Goal: Navigation & Orientation: Find specific page/section

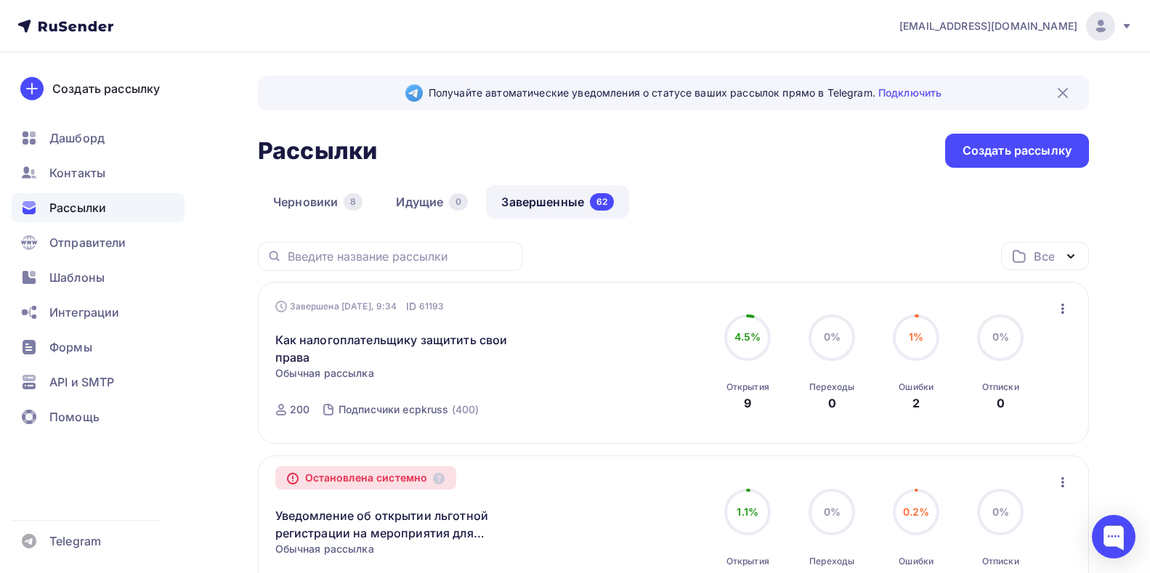
click at [88, 206] on span "Рассылки" at bounding box center [77, 207] width 57 height 17
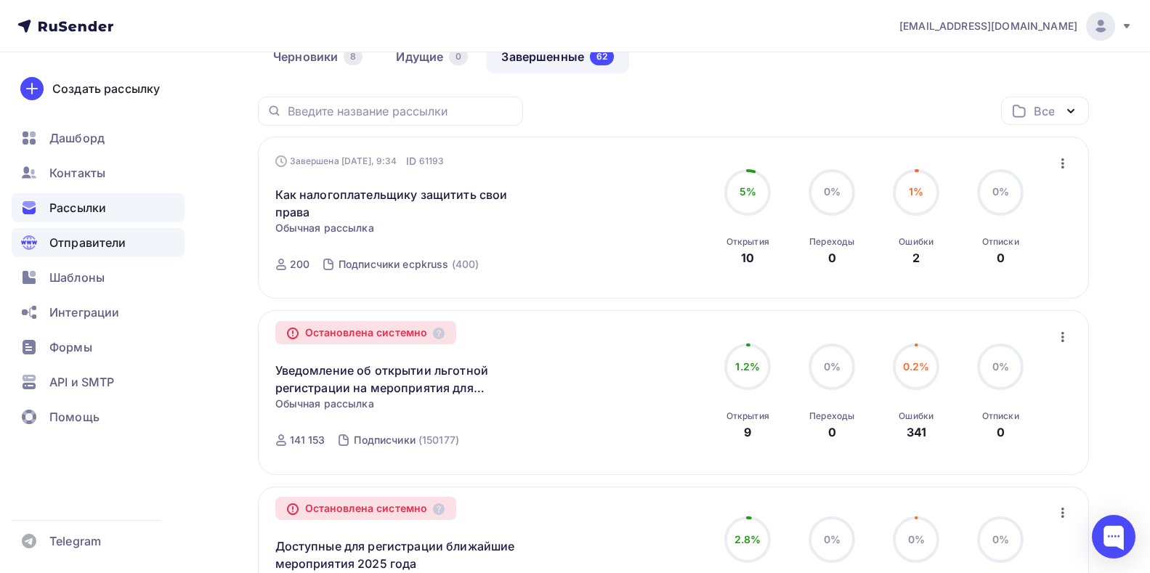
scroll to position [73, 0]
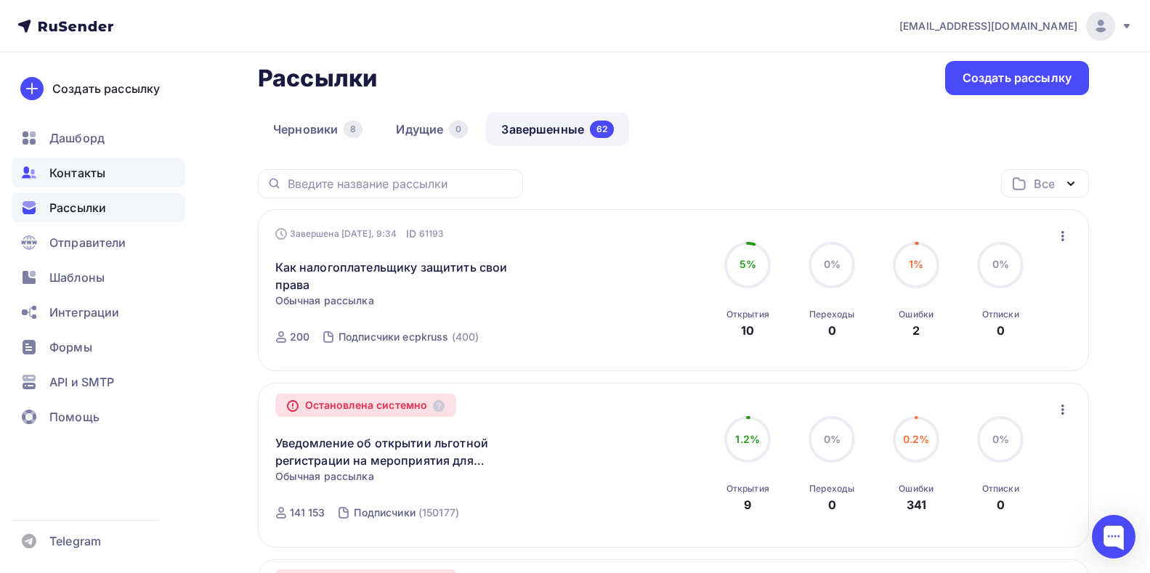
click at [95, 174] on span "Контакты" at bounding box center [77, 172] width 56 height 17
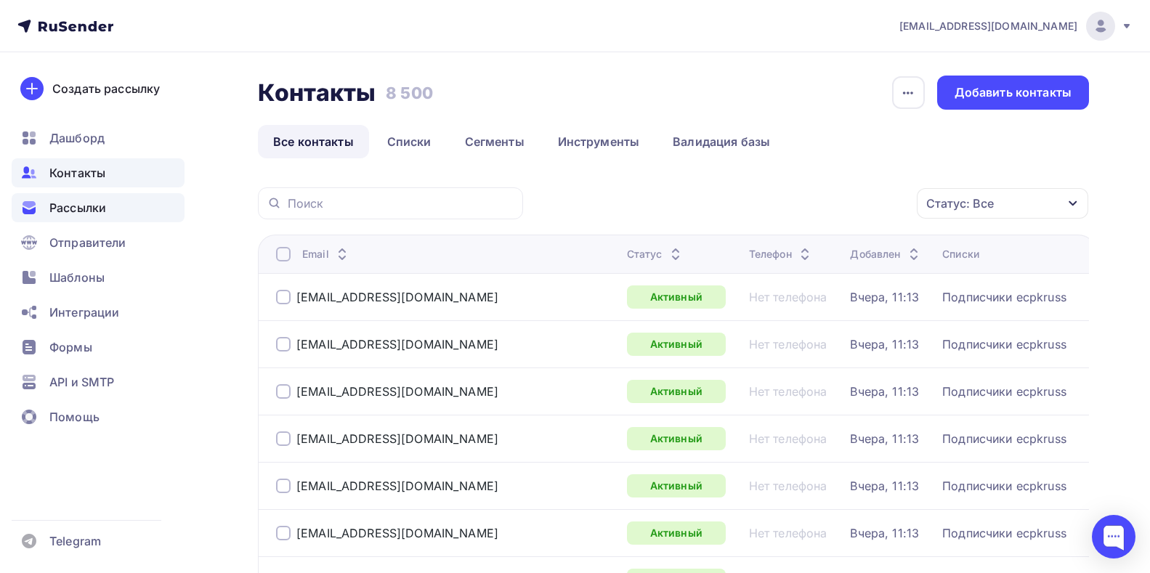
click at [87, 211] on span "Рассылки" at bounding box center [77, 207] width 57 height 17
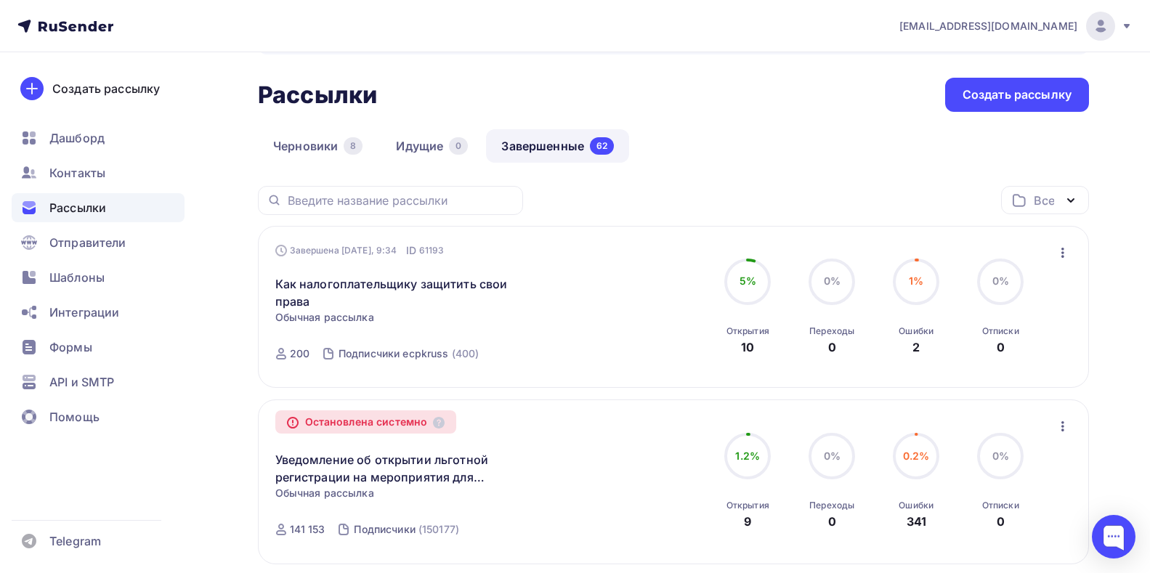
scroll to position [73, 0]
